Goal: Transaction & Acquisition: Obtain resource

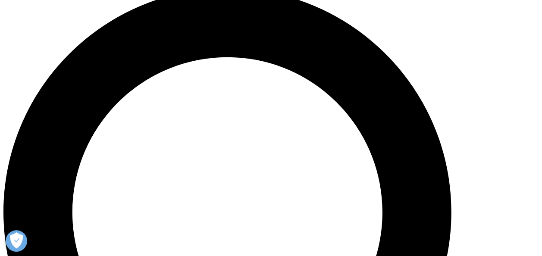
scroll to position [499, 0]
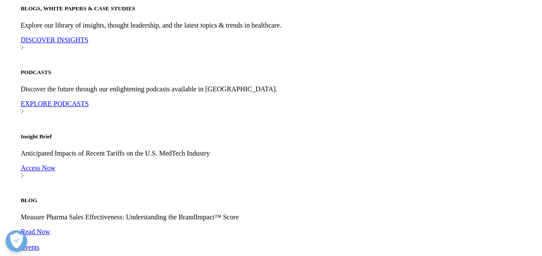
type input "[PERSON_NAME]"
type input "[EMAIL_ADDRESS][DOMAIN_NAME]"
select select "[GEOGRAPHIC_DATA]"
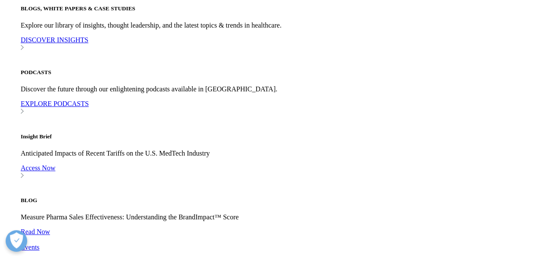
type input "[PERSON_NAME]"
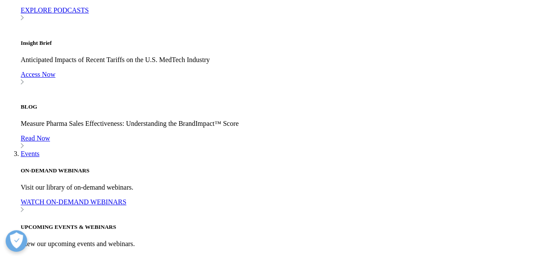
scroll to position [580, 0]
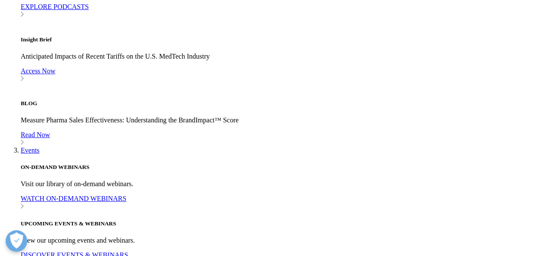
type input "market access"
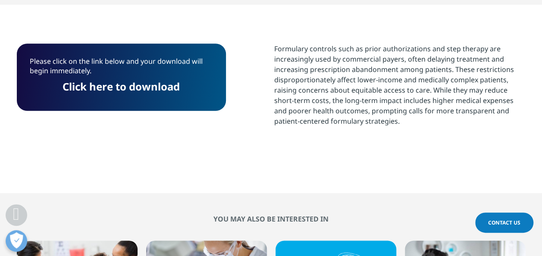
scroll to position [435, 0]
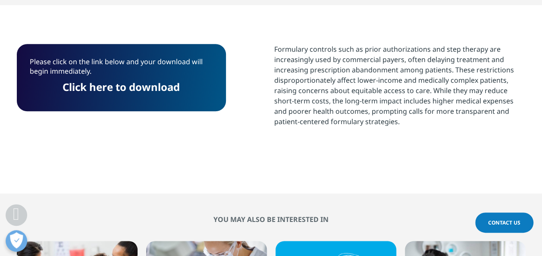
click at [139, 74] on p "Please click on the link below and your download will begin immediately." at bounding box center [121, 69] width 183 height 25
click at [143, 84] on link "Click here to download" at bounding box center [121, 87] width 117 height 14
